Goal: Task Accomplishment & Management: Manage account settings

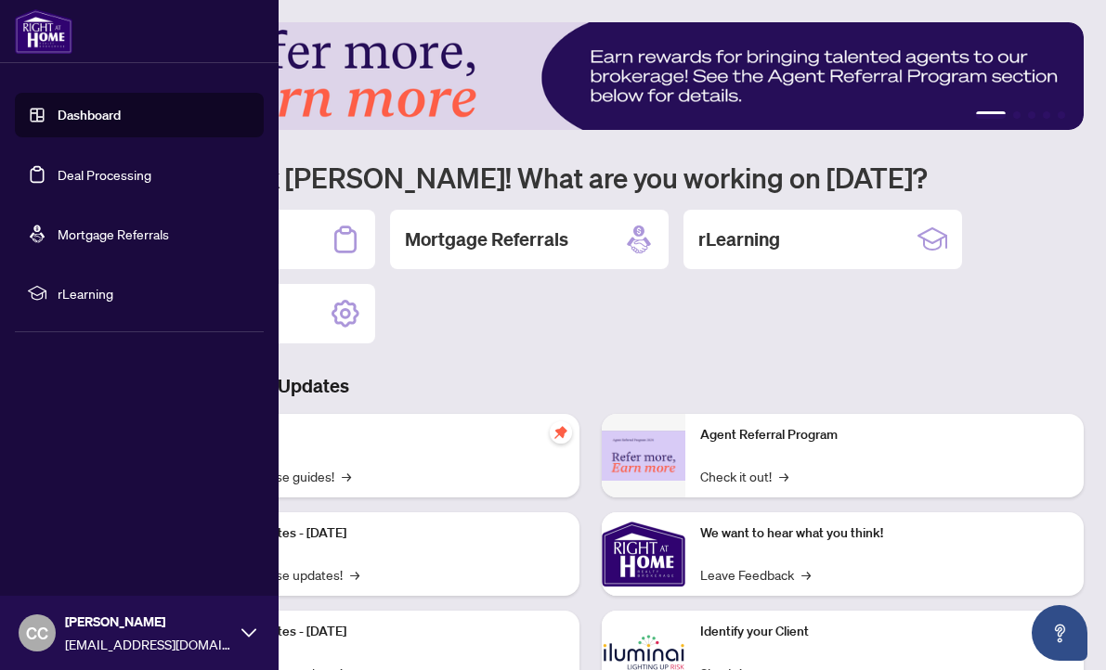
click at [72, 119] on link "Dashboard" at bounding box center [89, 115] width 63 height 17
click at [75, 172] on link "Deal Processing" at bounding box center [105, 174] width 94 height 17
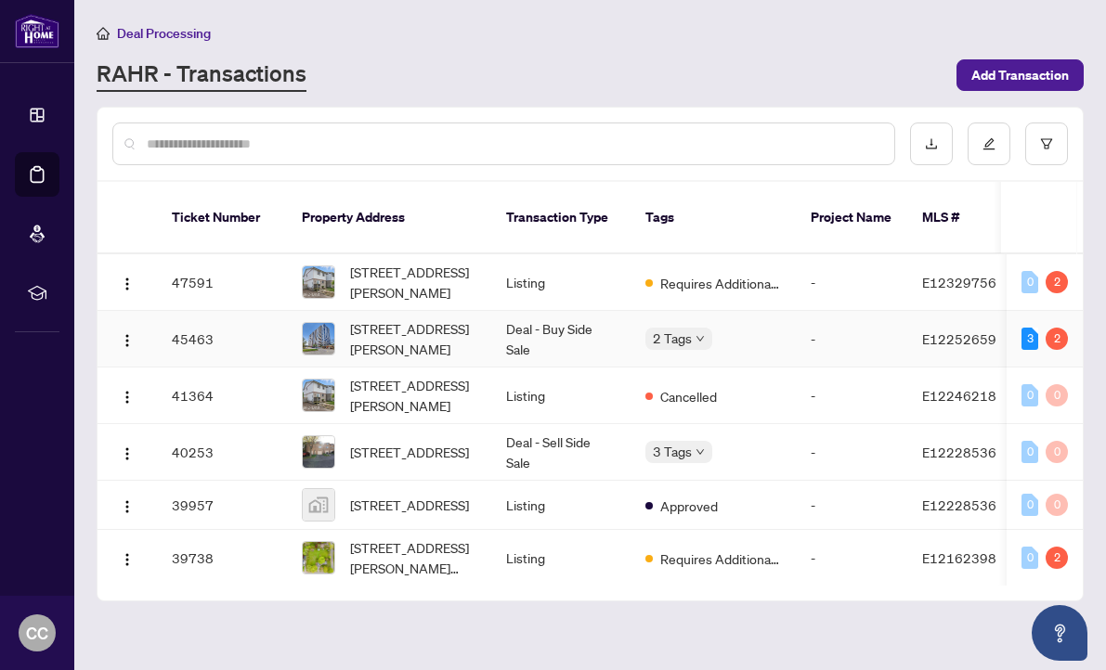
click at [762, 328] on div "2 Tags" at bounding box center [713, 338] width 136 height 21
click at [616, 314] on td "Deal - Buy Side Sale" at bounding box center [560, 339] width 139 height 57
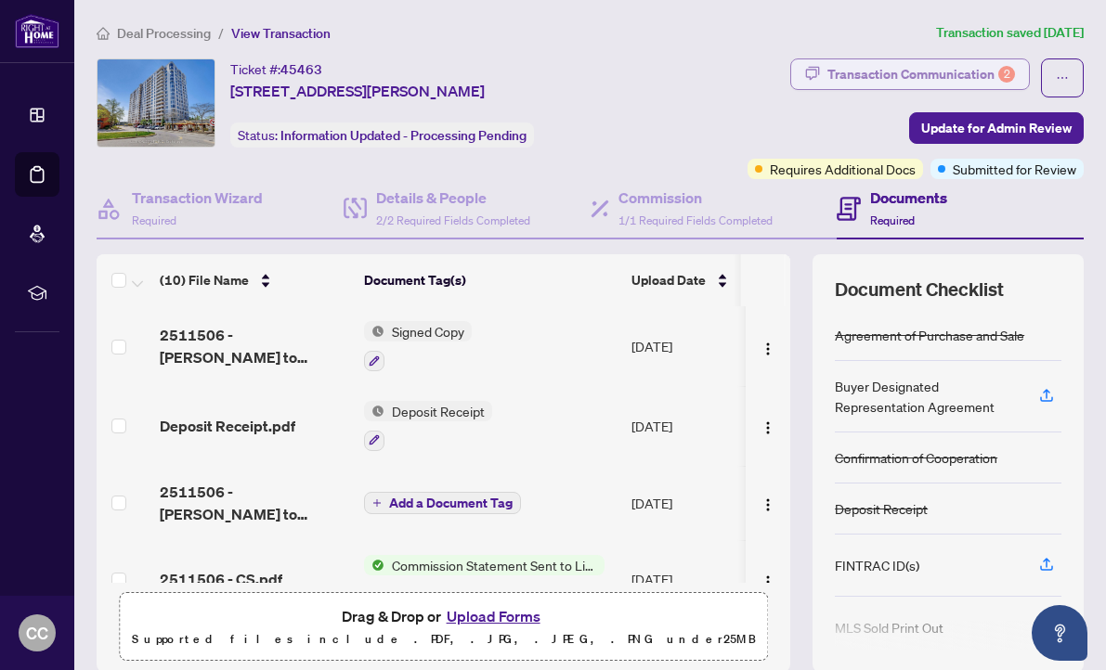
click at [955, 74] on div "Transaction Communication 2" at bounding box center [921, 74] width 188 height 30
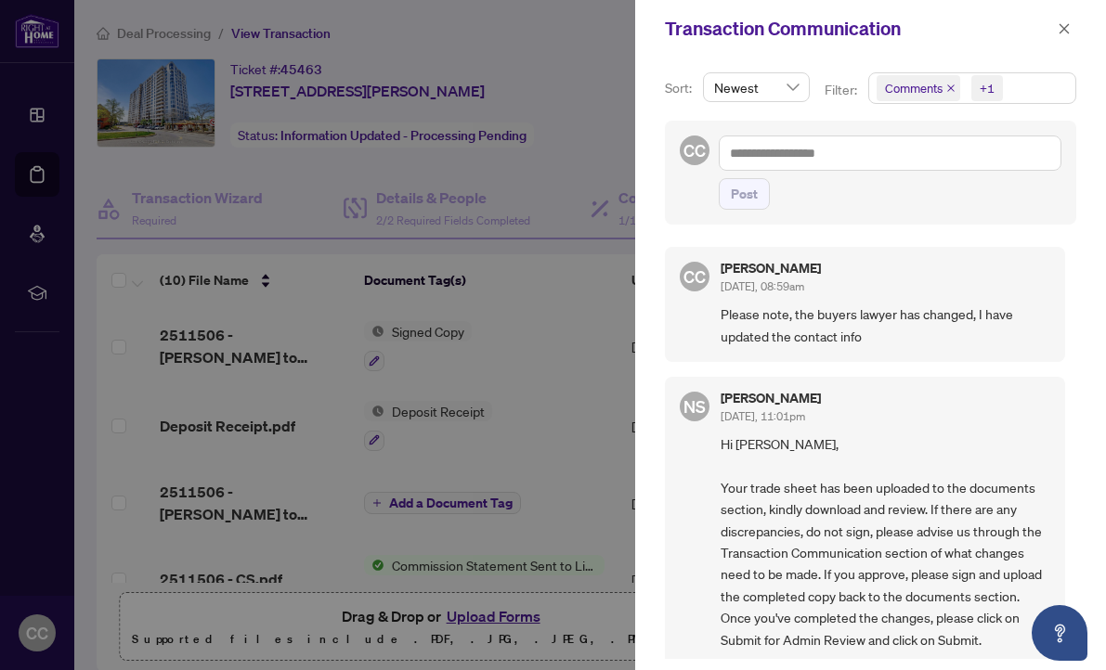
click at [1055, 18] on span at bounding box center [1064, 29] width 24 height 22
click at [1055, 24] on button "button" at bounding box center [1064, 29] width 24 height 22
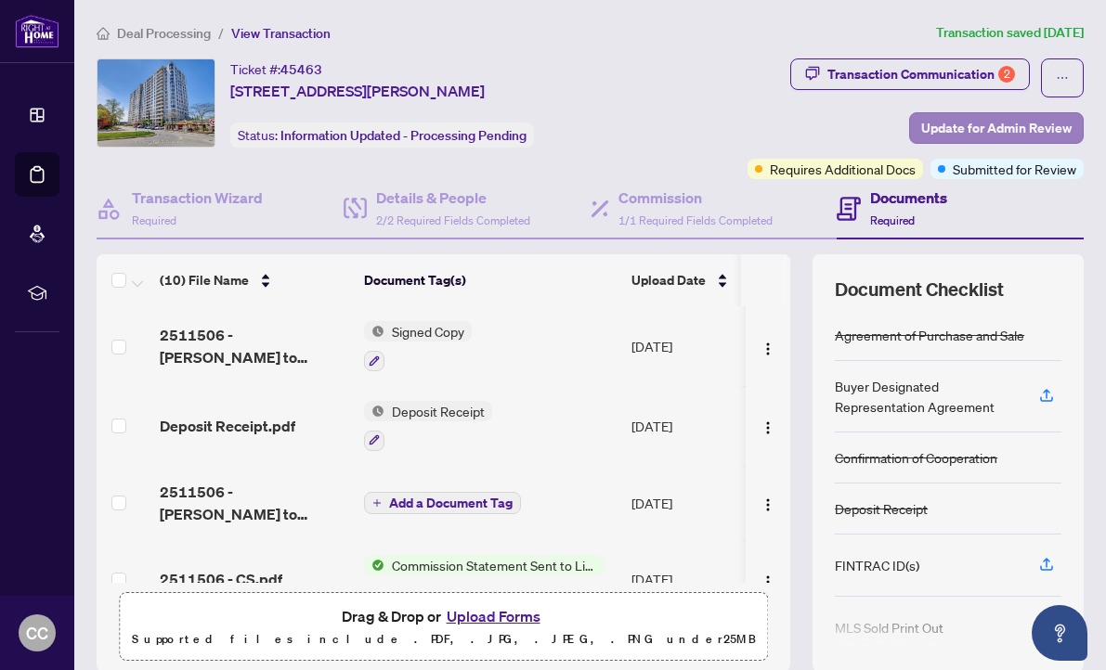
click at [976, 132] on span "Update for Admin Review" at bounding box center [996, 128] width 150 height 30
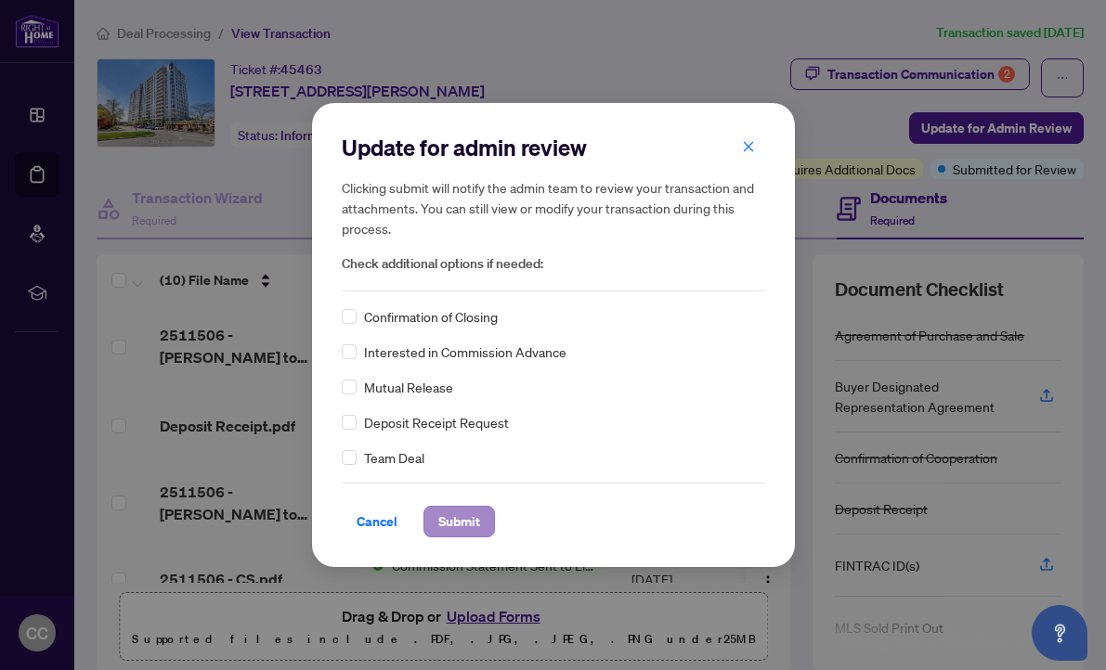
click at [451, 521] on span "Submit" at bounding box center [459, 522] width 42 height 30
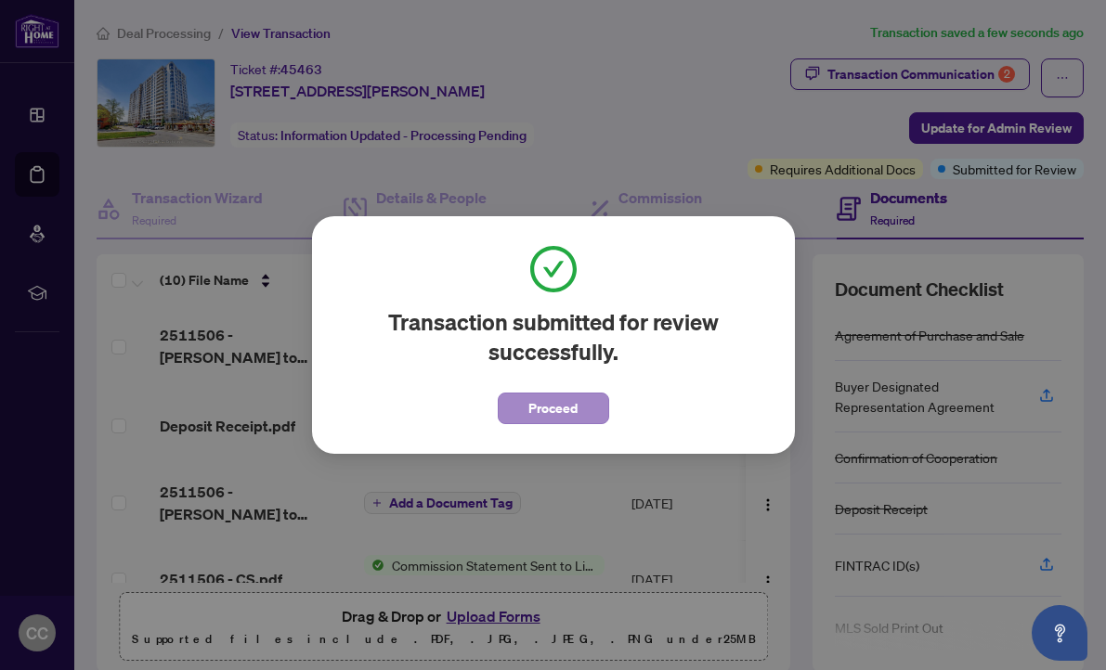
click at [567, 409] on span "Proceed" at bounding box center [552, 409] width 49 height 30
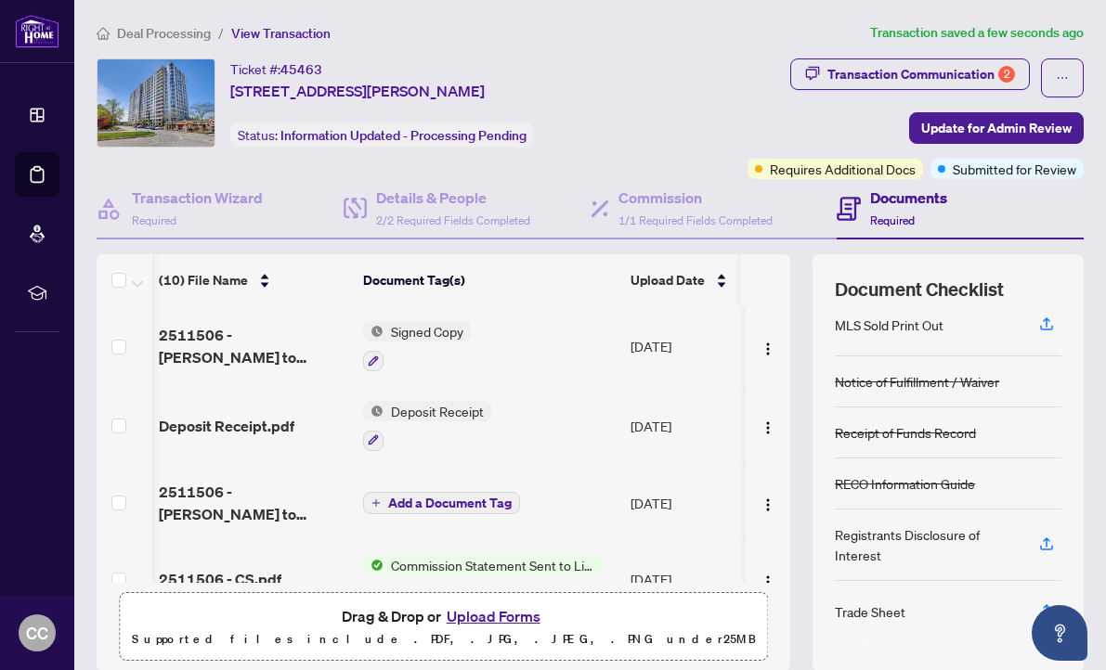
scroll to position [0, 1]
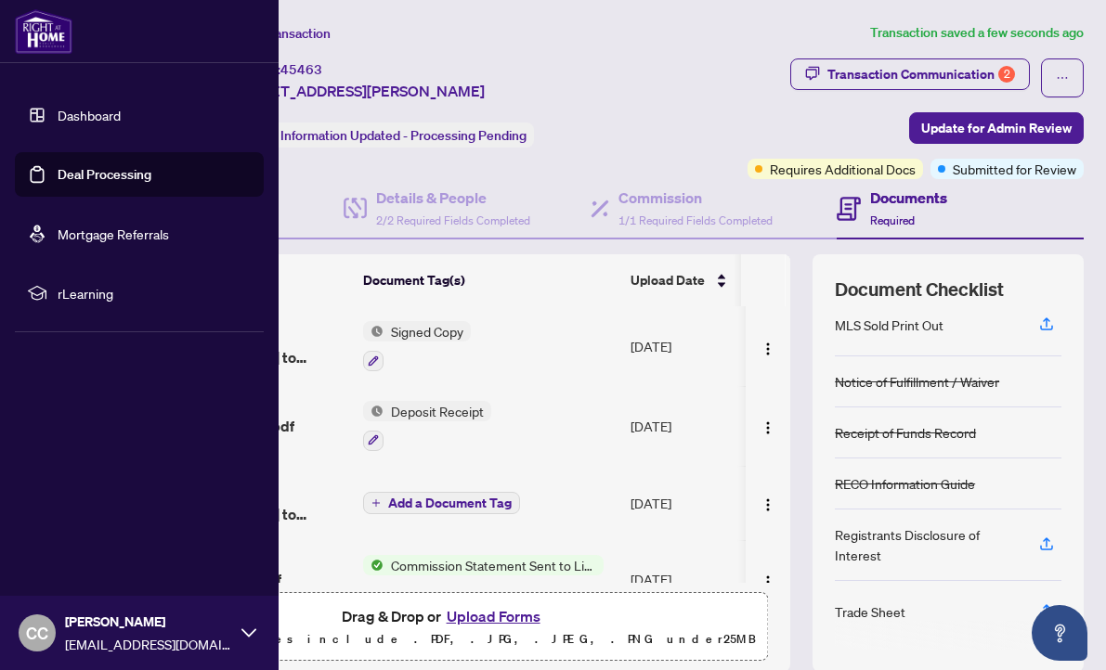
click at [82, 118] on link "Dashboard" at bounding box center [89, 115] width 63 height 17
